Goal: Information Seeking & Learning: Learn about a topic

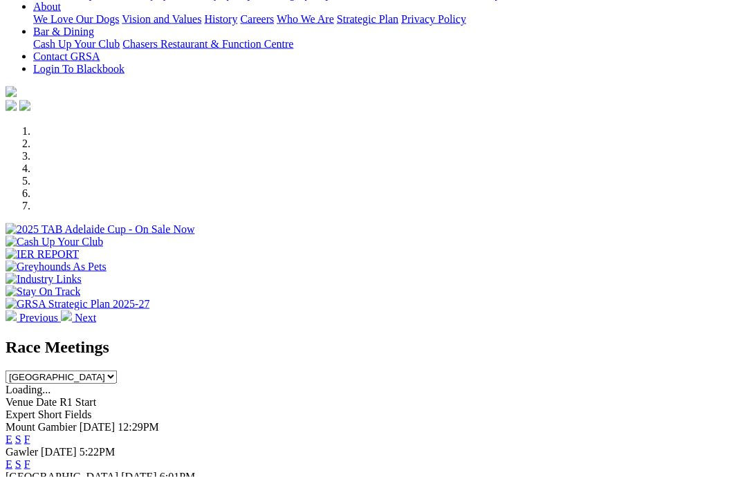
scroll to position [312, 0]
click at [30, 458] on link "F" at bounding box center [27, 464] width 6 height 12
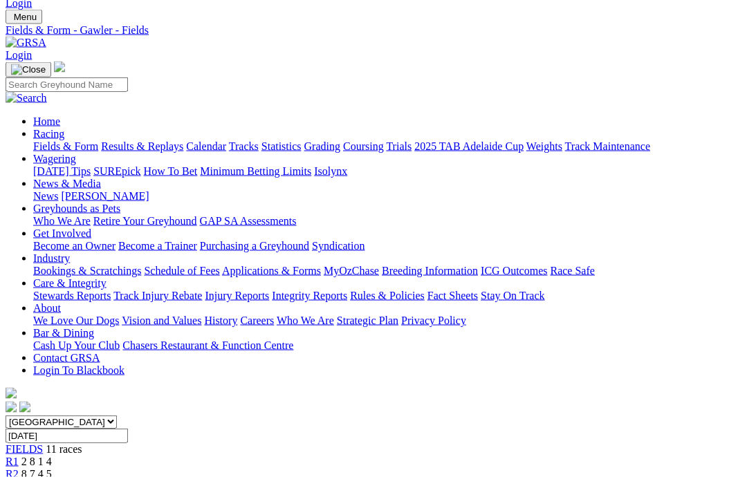
scroll to position [36, 0]
click at [52, 455] on span "2 8 1 4" at bounding box center [36, 461] width 30 height 12
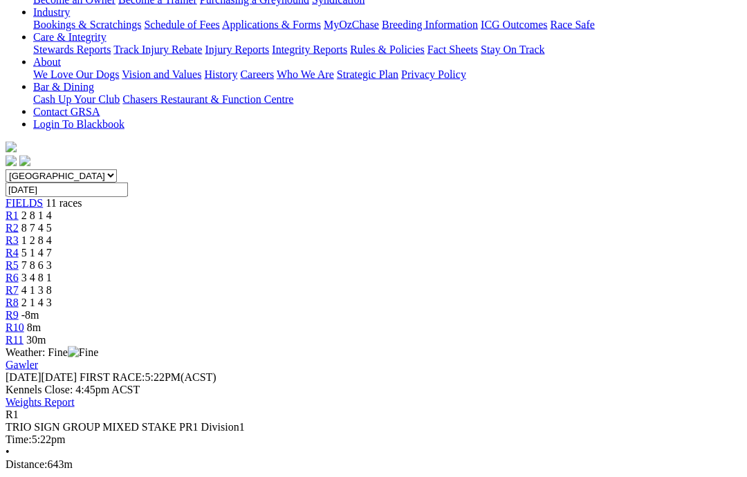
scroll to position [282, 0]
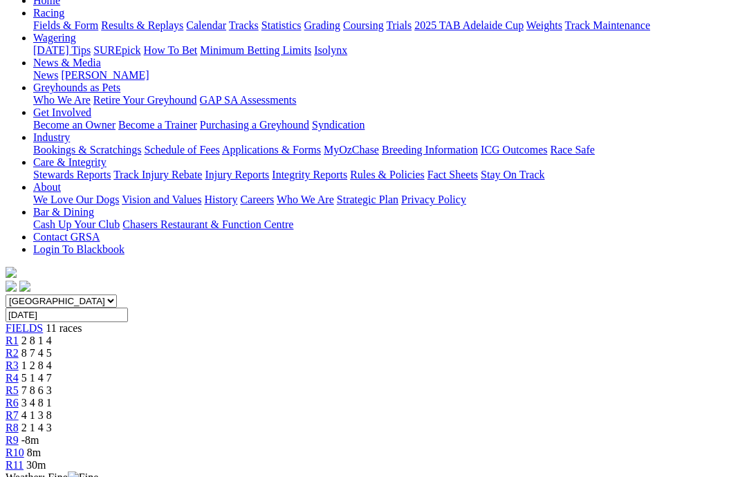
scroll to position [113, 0]
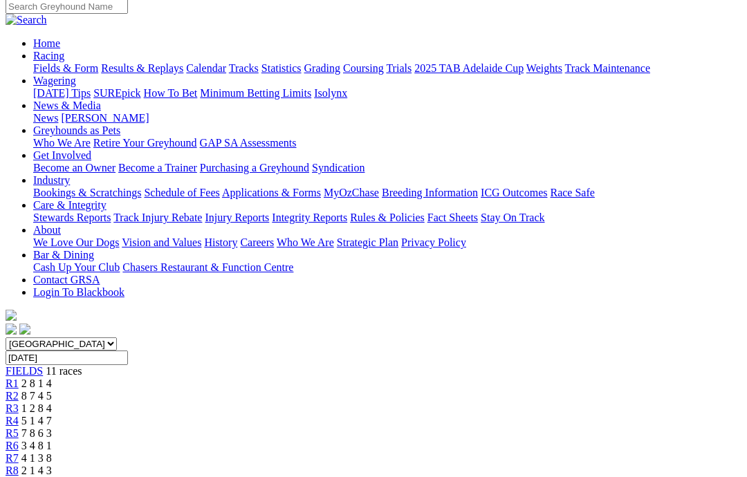
click at [19, 390] on span "R2" at bounding box center [12, 396] width 13 height 12
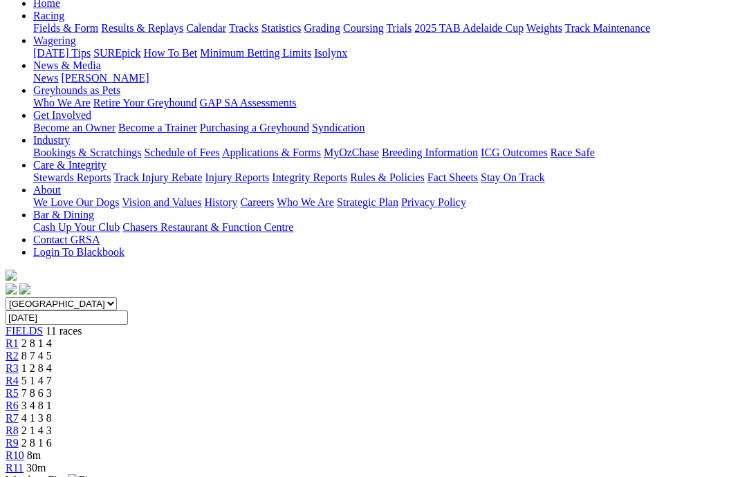
scroll to position [145, 0]
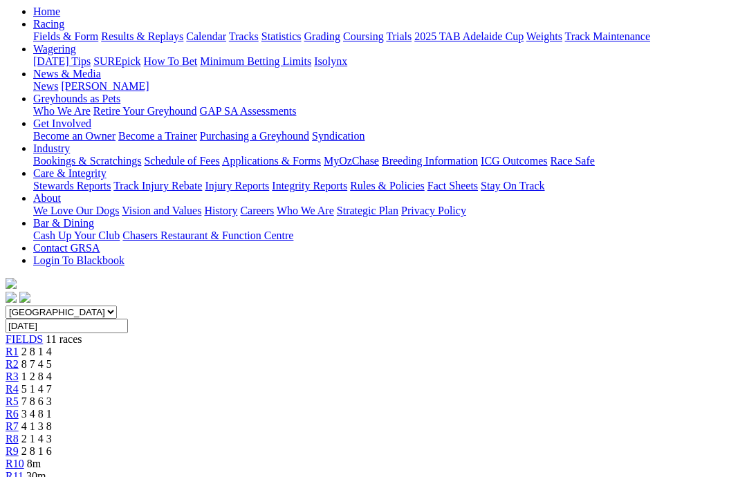
click at [19, 371] on link "R3" at bounding box center [12, 377] width 13 height 12
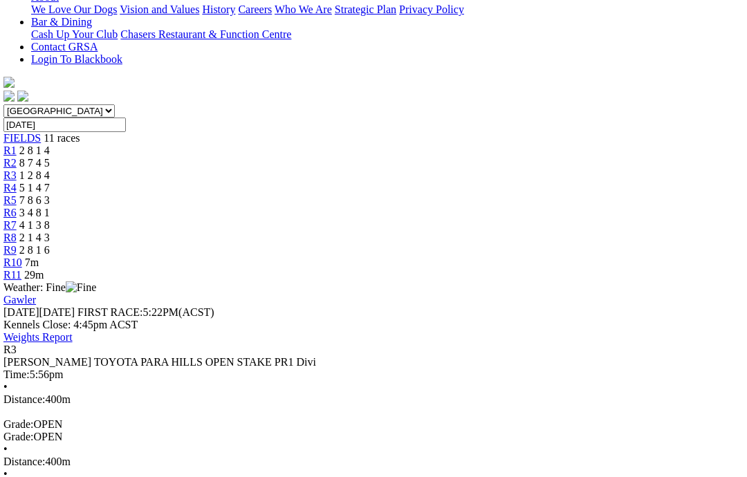
scroll to position [348, 0]
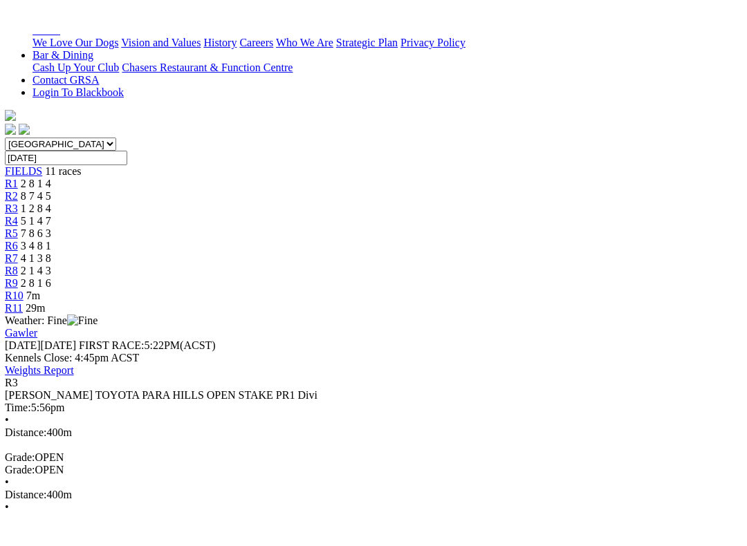
scroll to position [14, 0]
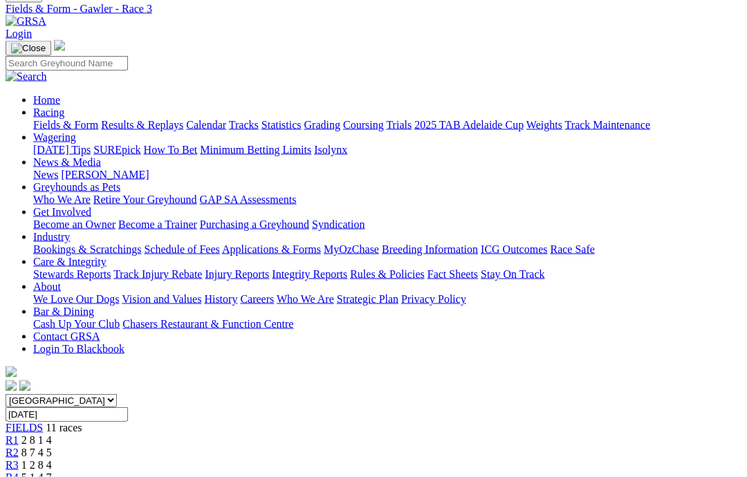
scroll to position [36, 0]
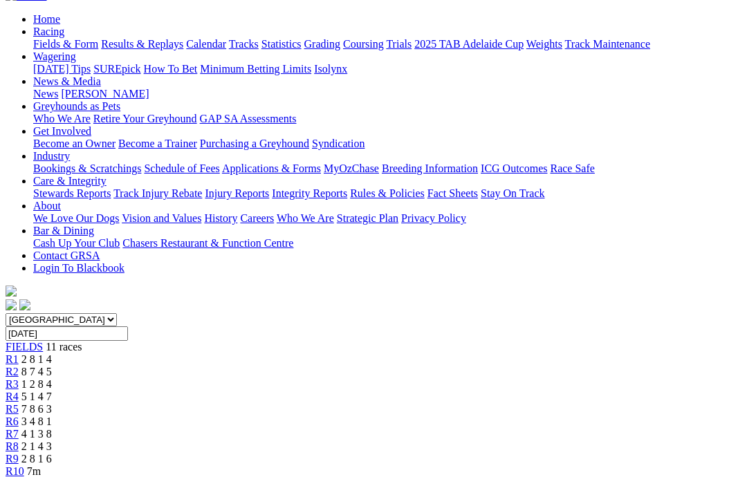
scroll to position [127, 0]
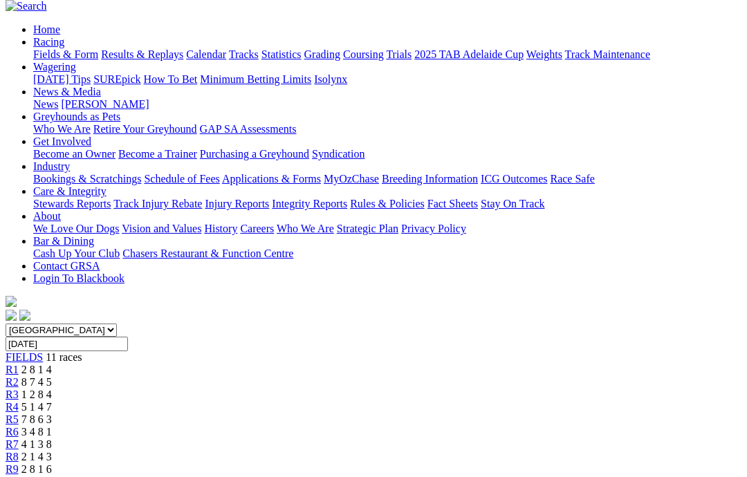
click at [19, 413] on span "R5" at bounding box center [12, 419] width 13 height 12
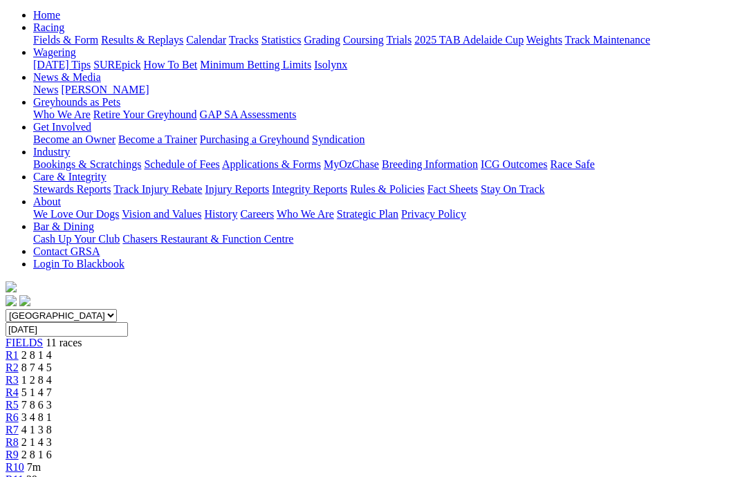
scroll to position [141, 0]
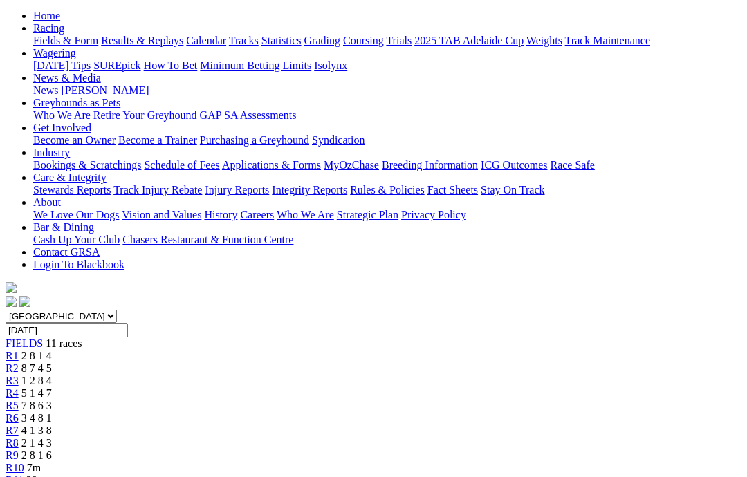
click at [19, 412] on span "R6" at bounding box center [12, 418] width 13 height 12
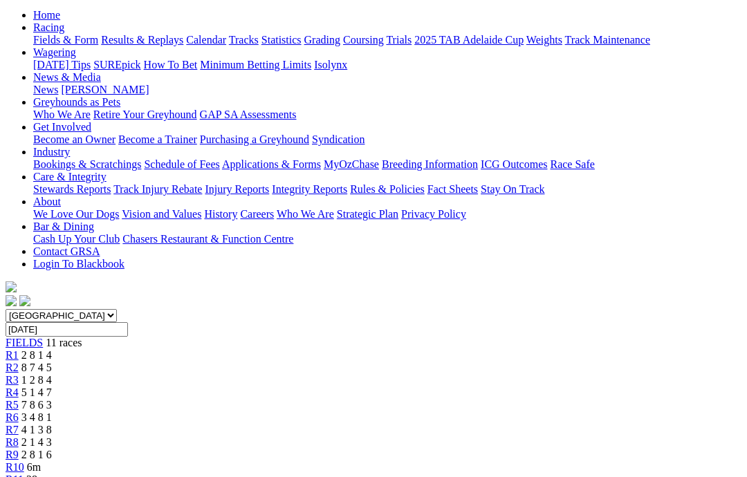
scroll to position [140, 0]
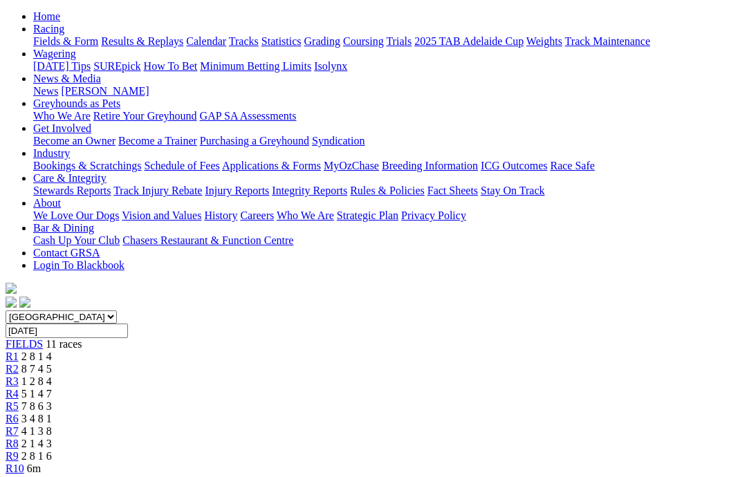
click at [19, 413] on link "R6" at bounding box center [12, 419] width 13 height 12
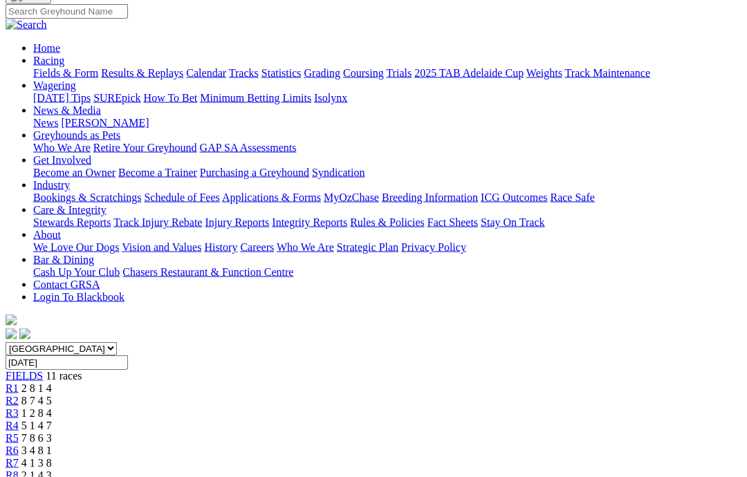
scroll to position [108, 0]
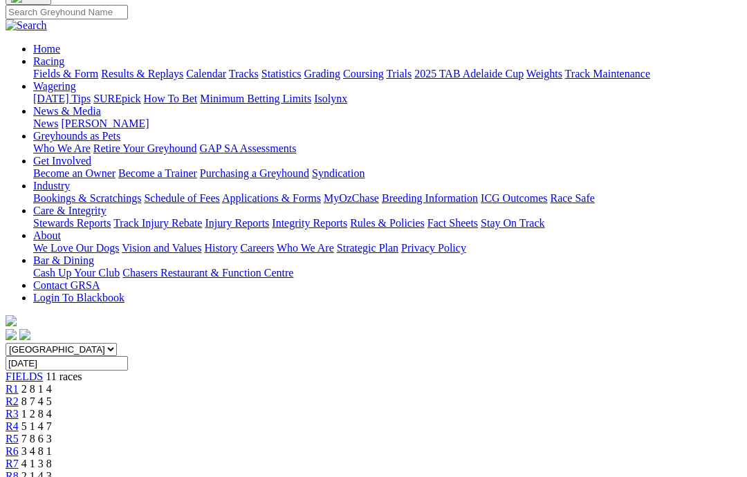
click at [19, 458] on link "R7" at bounding box center [12, 464] width 13 height 12
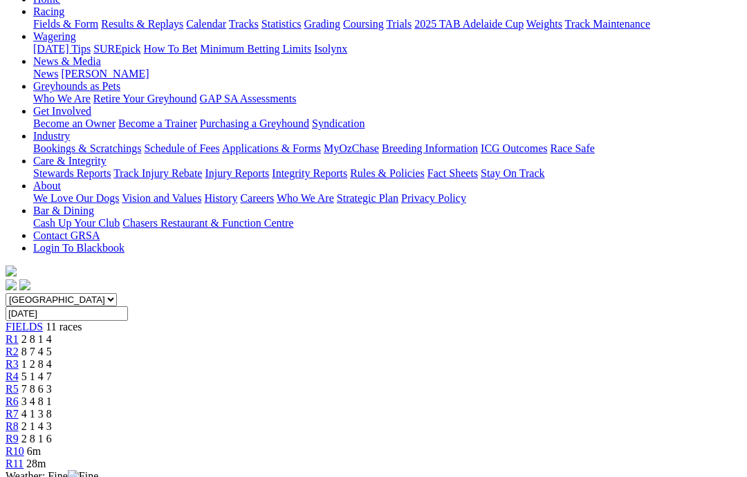
scroll to position [105, 0]
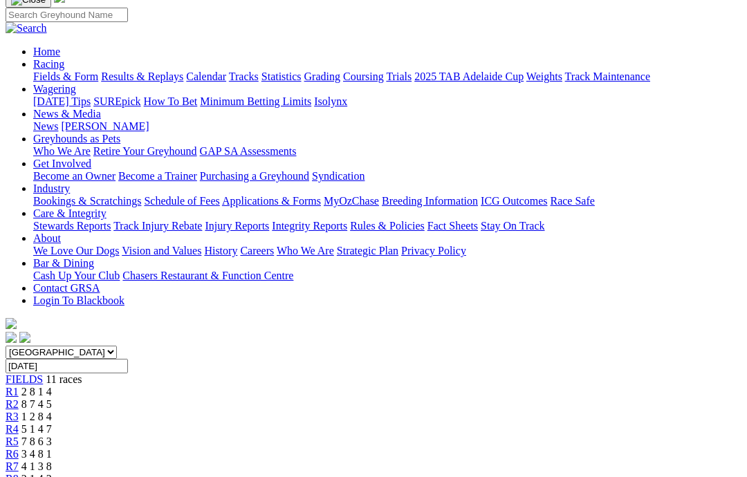
click at [19, 473] on link "R8" at bounding box center [12, 479] width 13 height 12
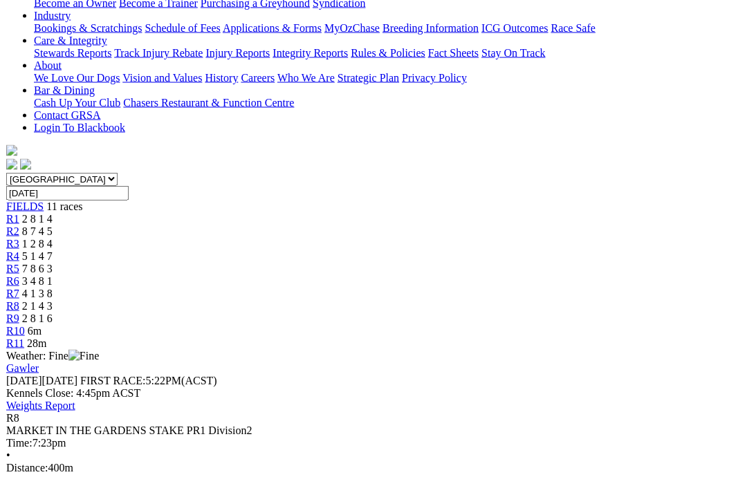
scroll to position [279, 0]
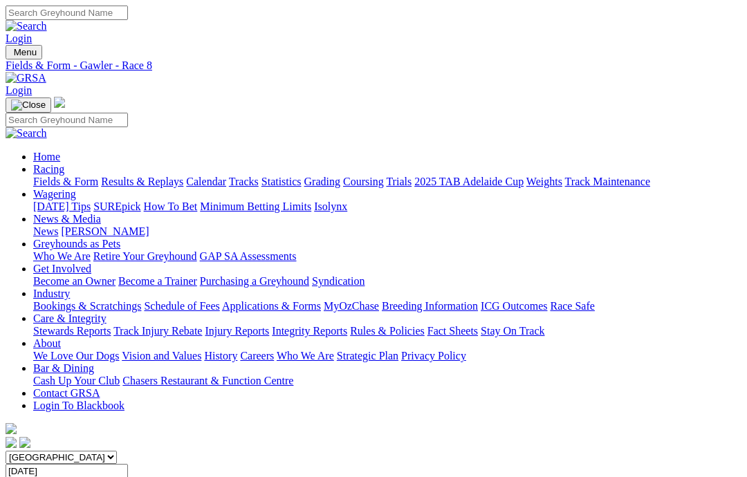
click at [53, 476] on span "11 races" at bounding box center [64, 484] width 36 height 12
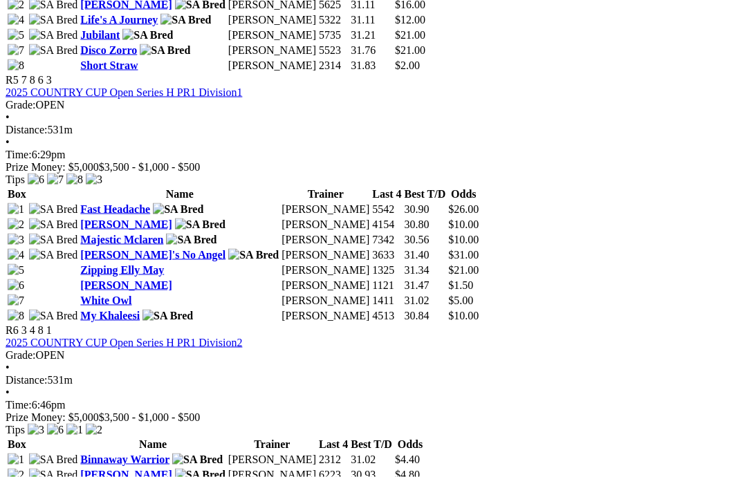
scroll to position [1546, 0]
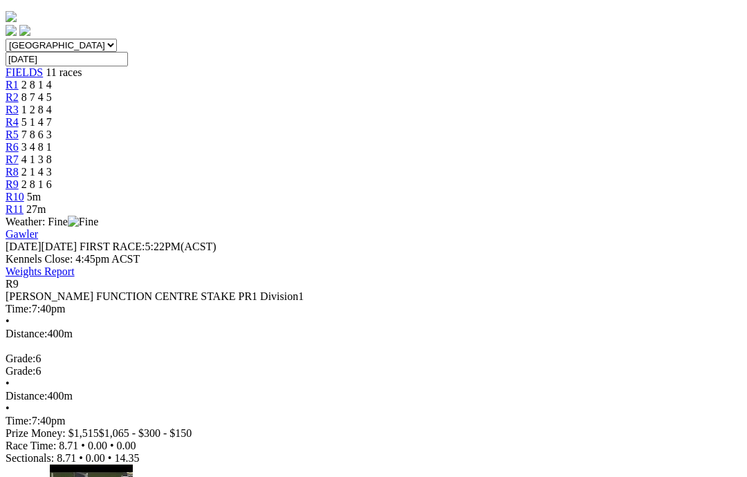
scroll to position [411, 0]
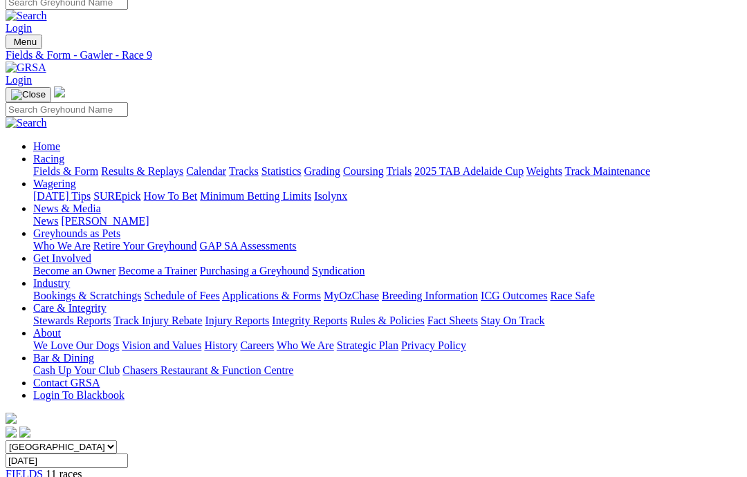
scroll to position [0, 0]
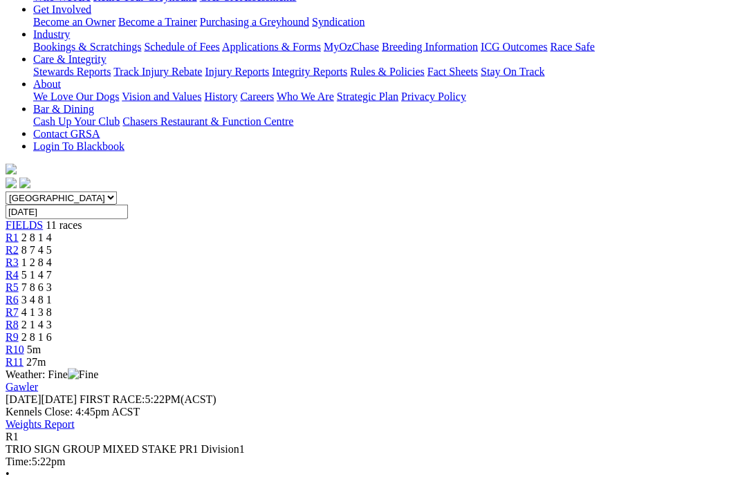
scroll to position [261, 0]
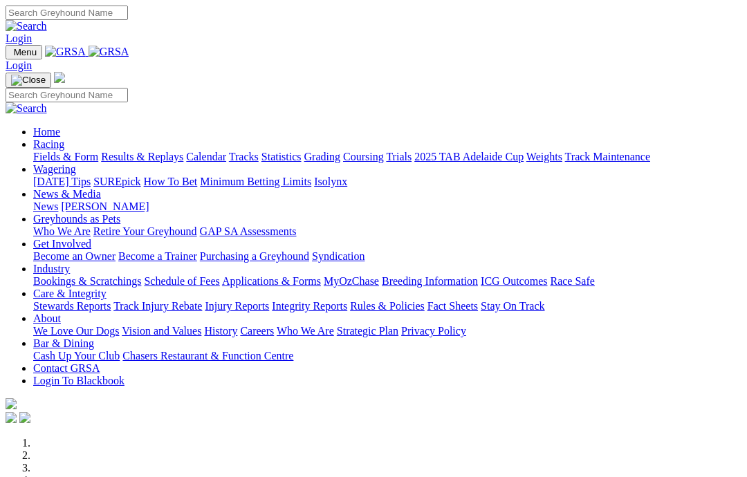
scroll to position [249, 0]
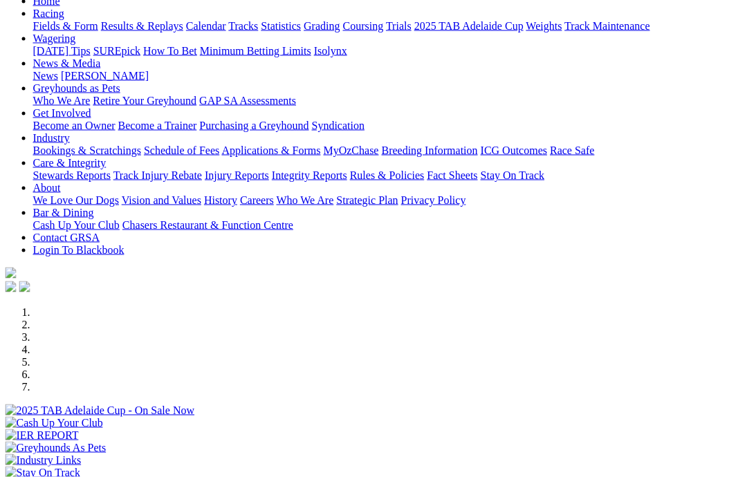
scroll to position [131, 7]
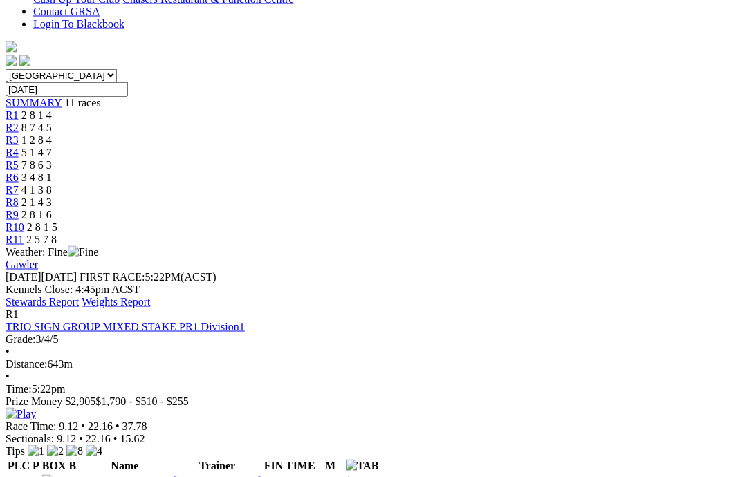
scroll to position [371, 0]
